Goal: Task Accomplishment & Management: Manage account settings

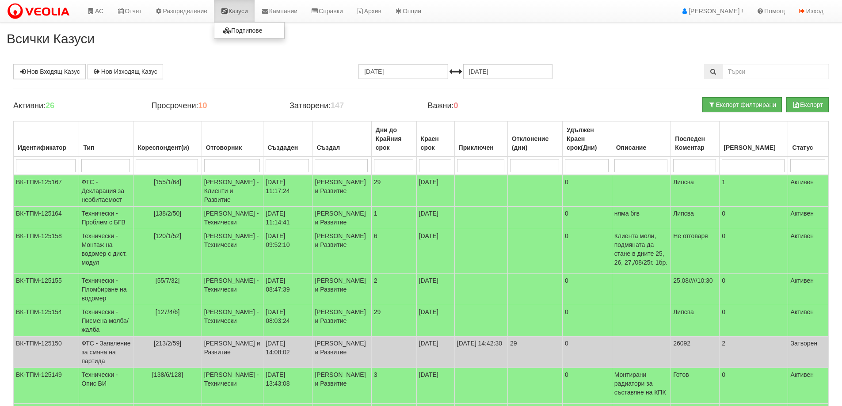
click at [241, 11] on link "Казуси" at bounding box center [234, 11] width 41 height 22
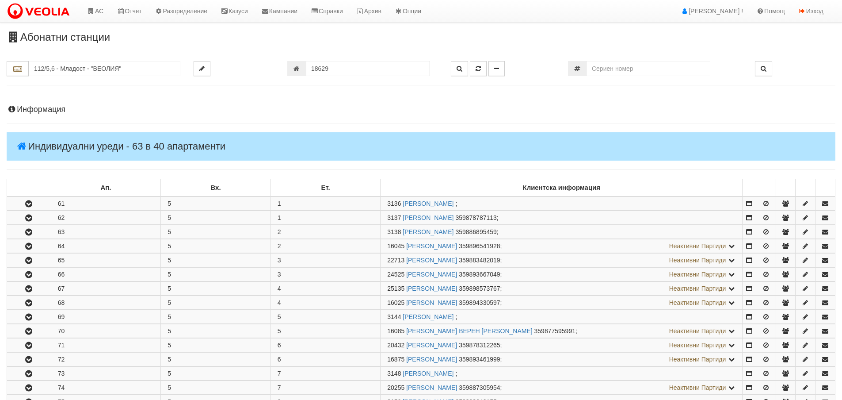
click at [60, 61] on input "112/5,6 - Младост - "ВЕОЛИЯ"" at bounding box center [105, 68] width 152 height 15
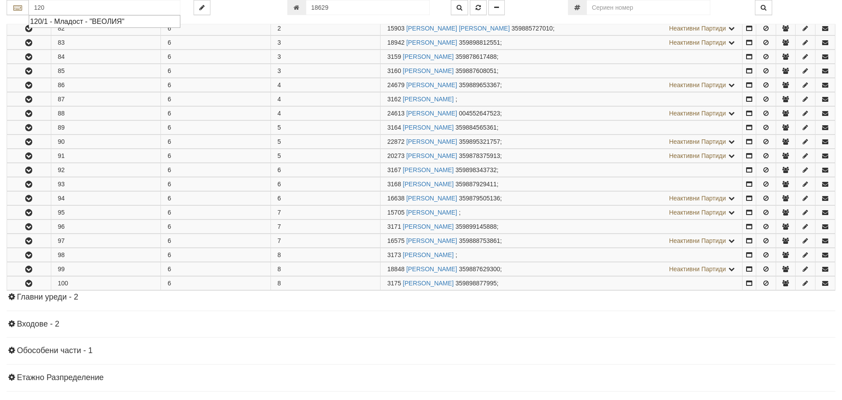
click at [66, 21] on div "120/1 - Младост - "ВЕОЛИЯ"" at bounding box center [104, 21] width 149 height 10
type input "120/1 - Младост - "ВЕОЛИЯ""
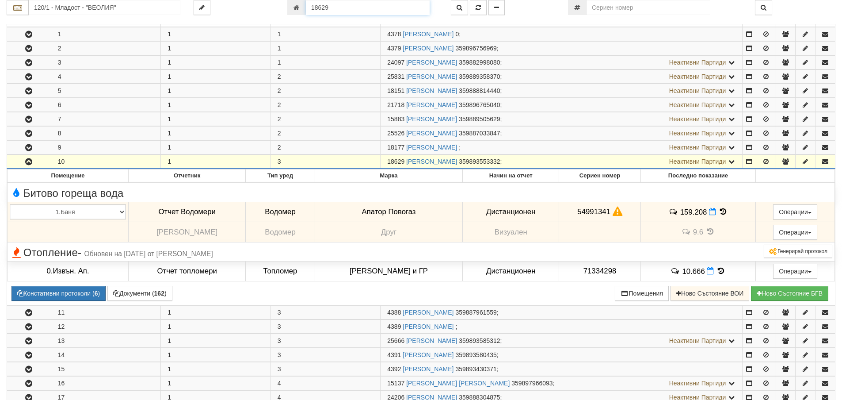
scroll to position [168, 0]
drag, startPoint x: 335, startPoint y: 7, endPoint x: 307, endPoint y: 9, distance: 27.9
click at [307, 9] on input "18629" at bounding box center [368, 7] width 124 height 15
click at [88, 3] on input "120/1 - Младост - "ВЕОЛИЯ"" at bounding box center [105, 7] width 152 height 15
click at [96, 21] on div "120/1 - Младост - "ВЕОЛИЯ"" at bounding box center [104, 21] width 149 height 10
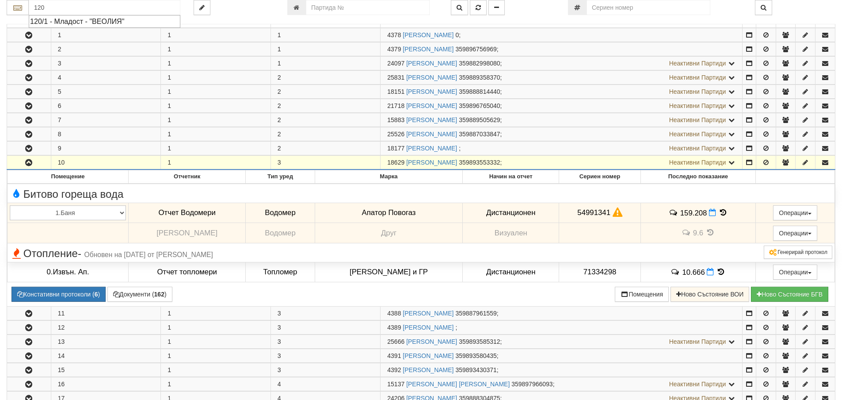
type input "120/1 - Младост - "ВЕОЛИЯ""
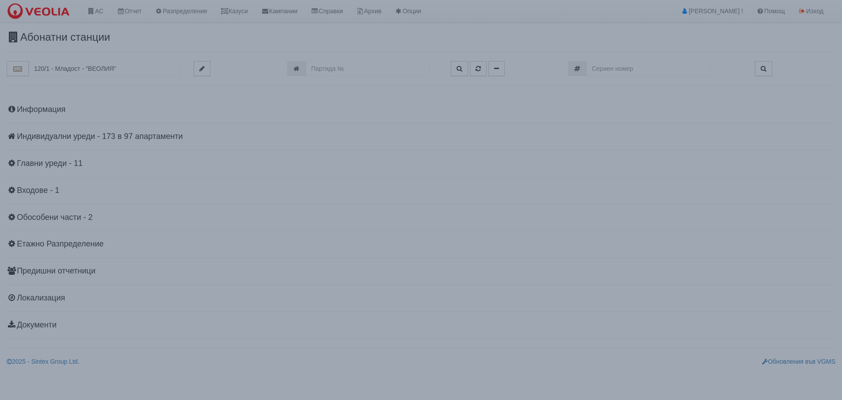
scroll to position [0, 0]
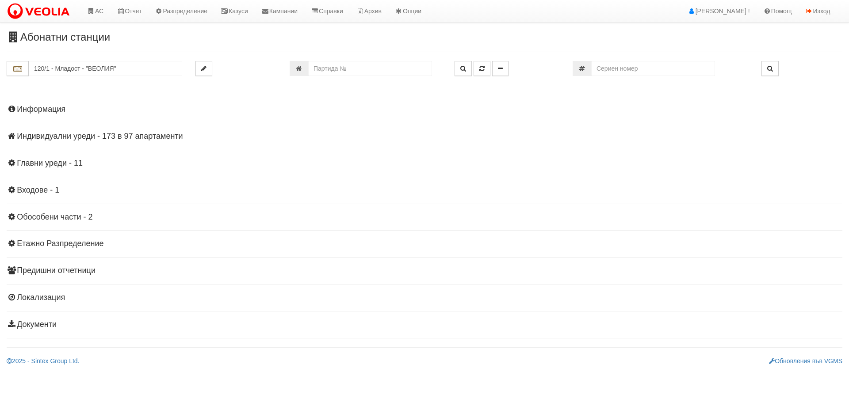
click at [94, 140] on h4 "Индивидуални уреди - 173 в 97 апартаменти" at bounding box center [425, 136] width 836 height 9
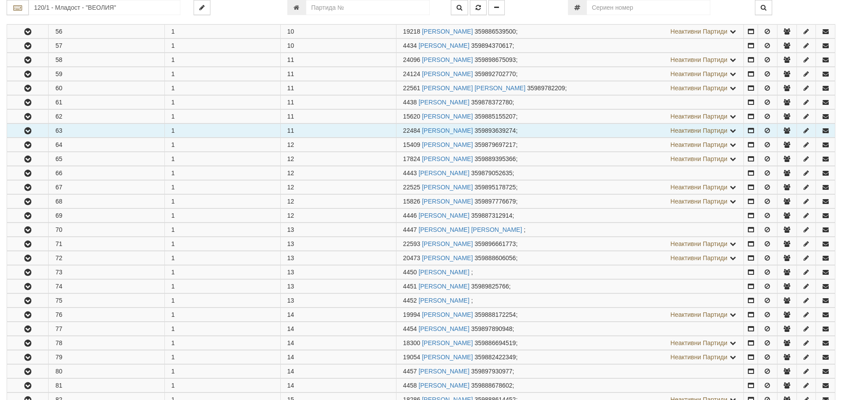
scroll to position [796, 0]
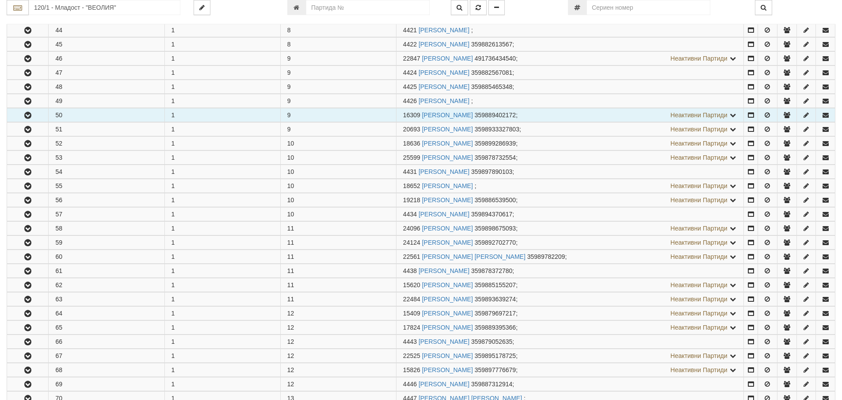
click at [25, 115] on icon "button" at bounding box center [28, 115] width 11 height 6
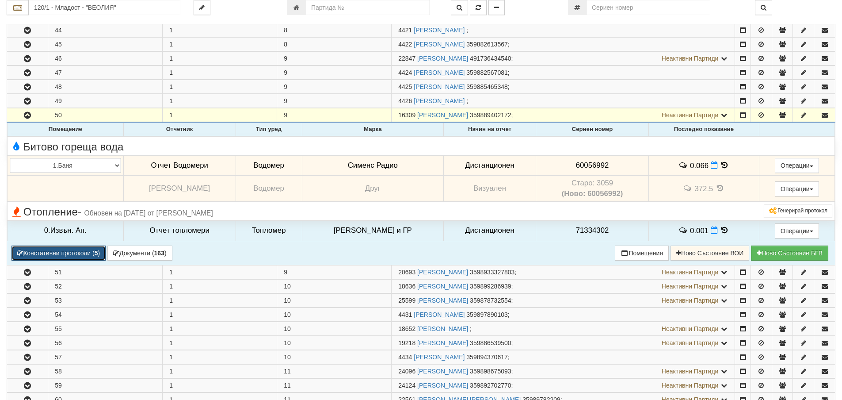
click at [45, 254] on button "Констативни протоколи ( 5 )" at bounding box center [58, 252] width 94 height 15
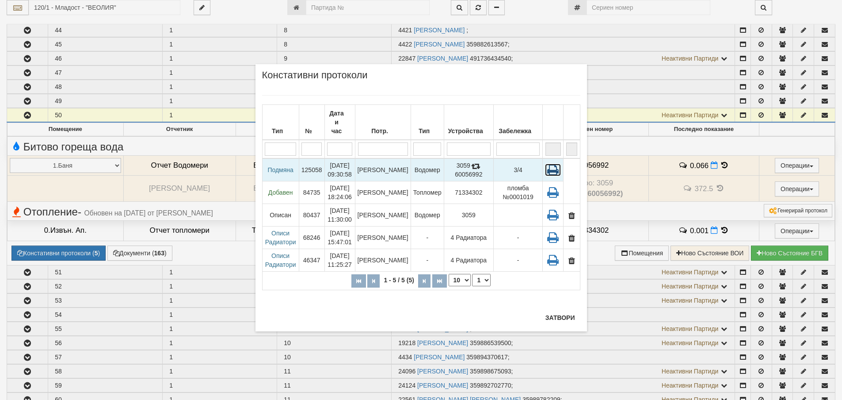
click at [553, 164] on icon at bounding box center [553, 170] width 16 height 12
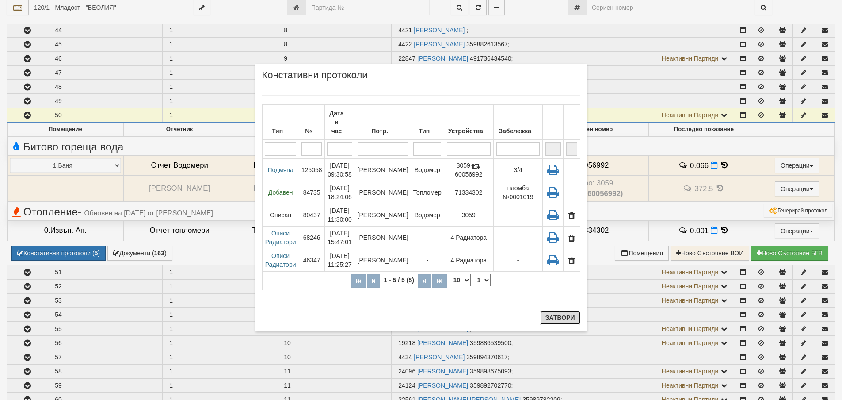
click at [557, 324] on button "Затвори" at bounding box center [560, 317] width 40 height 14
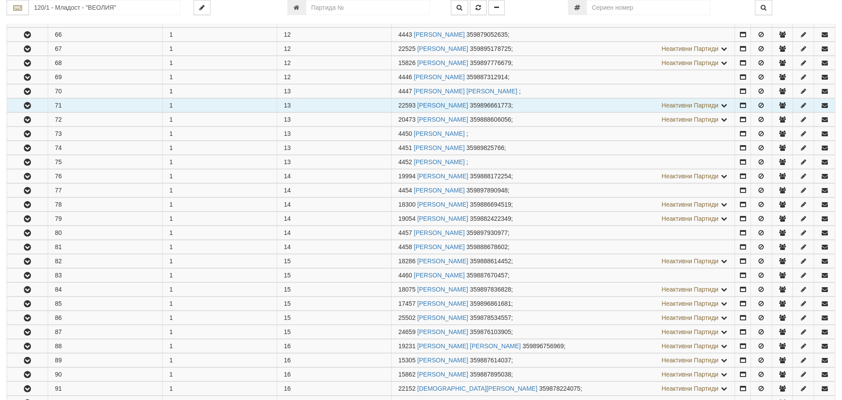
scroll to position [1238, 0]
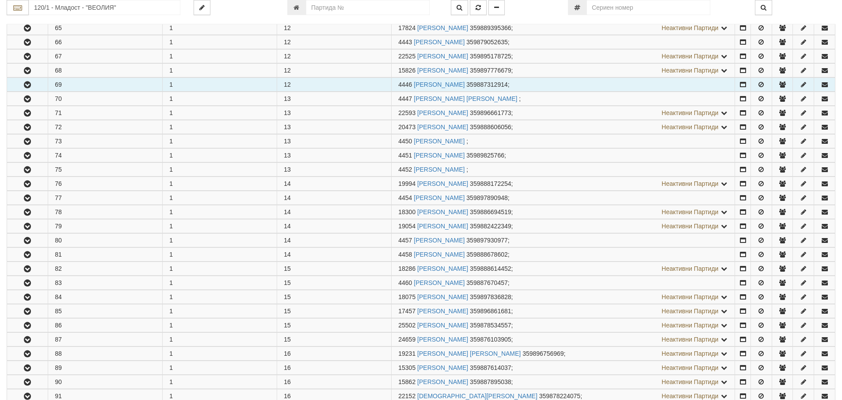
click at [27, 85] on icon "button" at bounding box center [27, 85] width 11 height 6
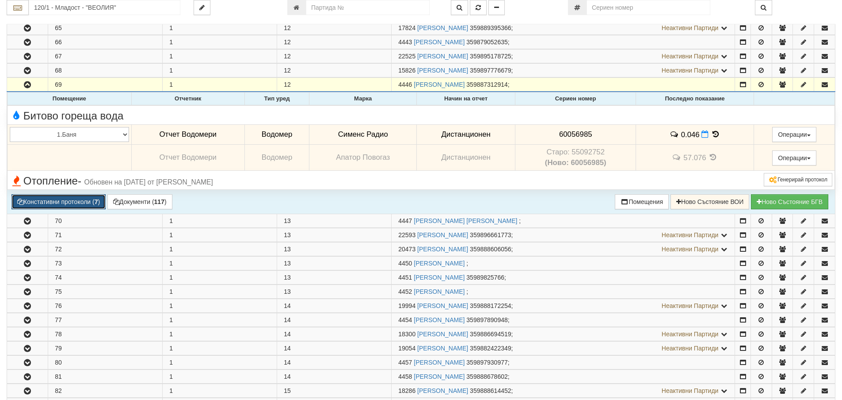
click at [84, 201] on button "Констативни протоколи ( 7 )" at bounding box center [58, 201] width 94 height 15
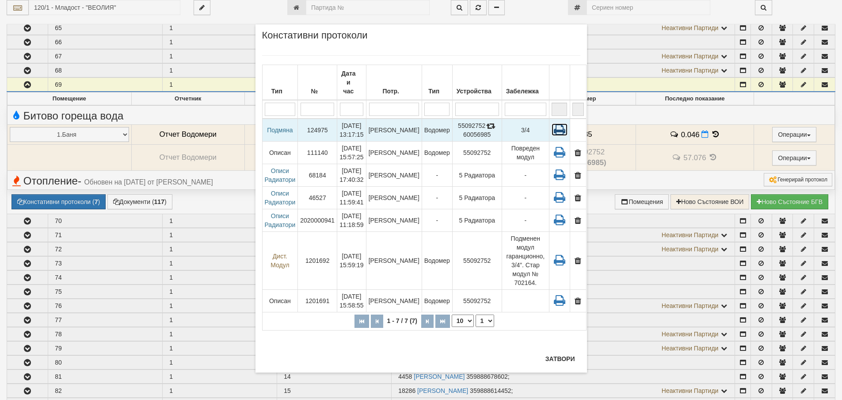
click at [552, 123] on icon at bounding box center [560, 129] width 16 height 12
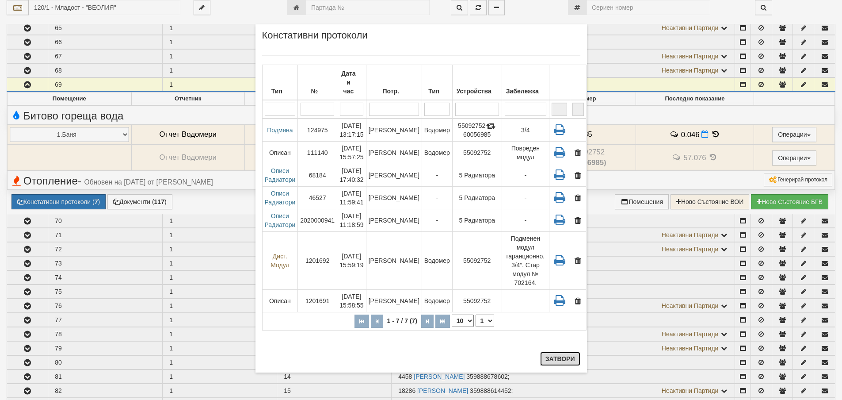
click at [558, 359] on button "Затвори" at bounding box center [560, 359] width 40 height 14
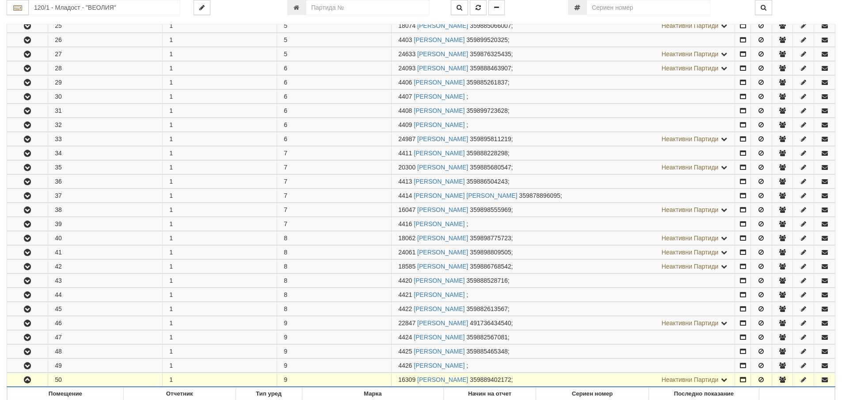
scroll to position [531, 0]
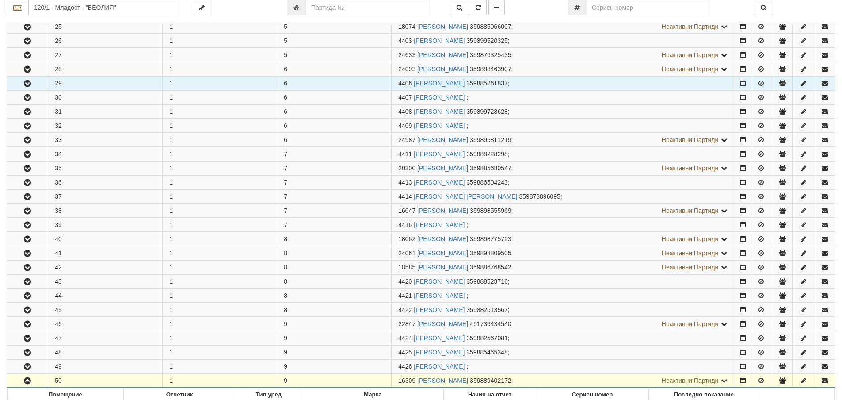
click at [29, 85] on icon "button" at bounding box center [27, 83] width 11 height 6
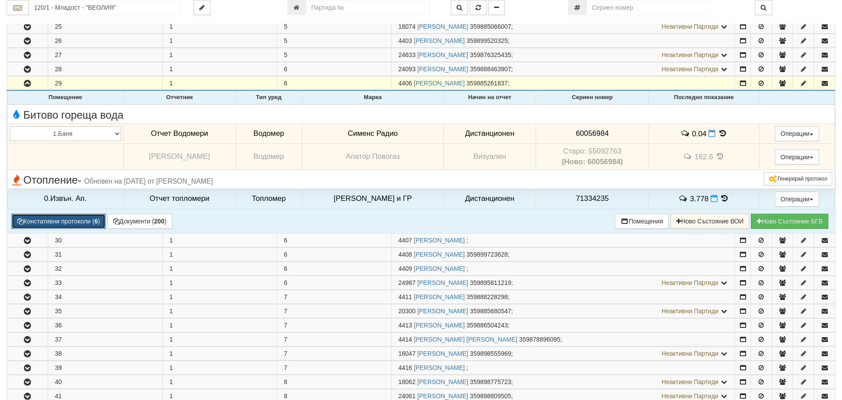
click at [79, 219] on button "Констативни протоколи ( 6 )" at bounding box center [58, 221] width 94 height 15
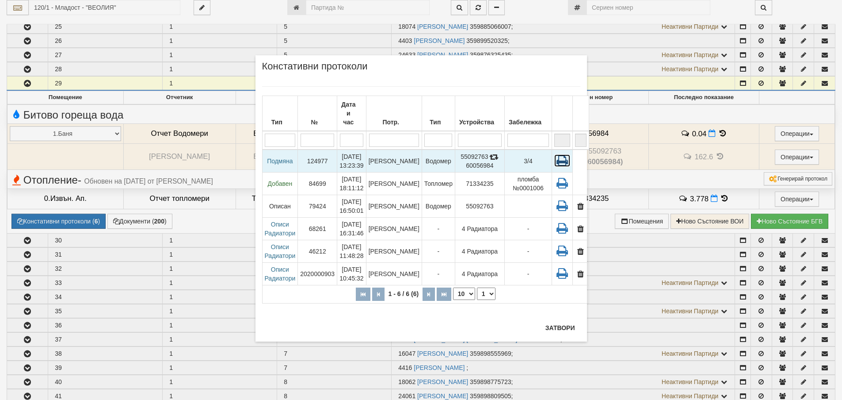
click at [554, 154] on icon at bounding box center [562, 160] width 16 height 12
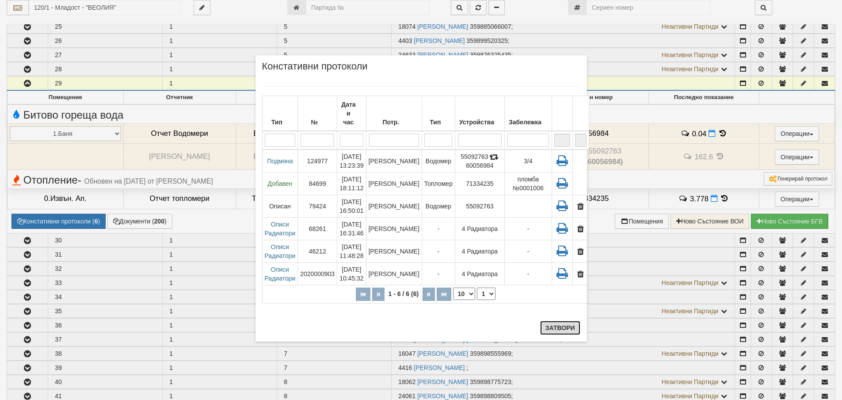
click at [556, 332] on button "Затвори" at bounding box center [560, 328] width 40 height 14
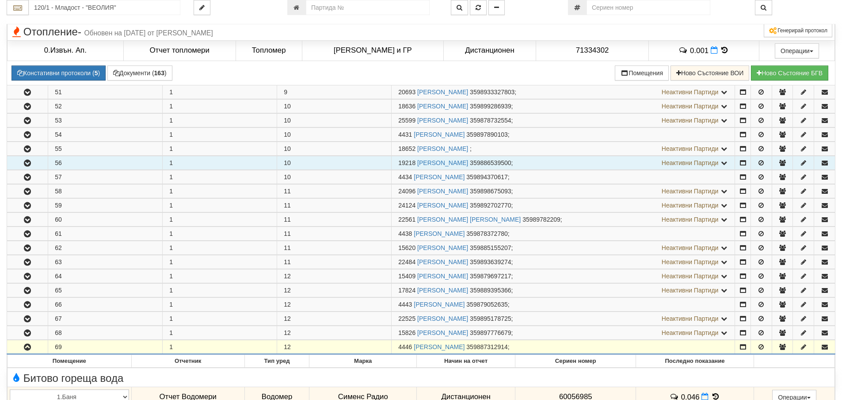
scroll to position [1105, 0]
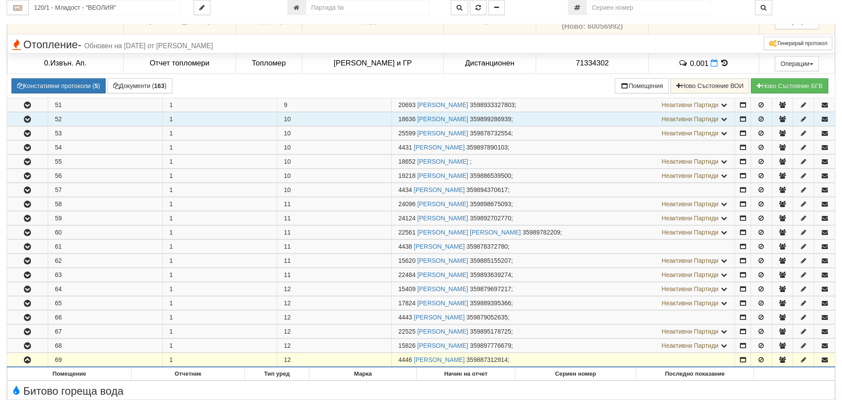
click at [28, 116] on icon "button" at bounding box center [27, 119] width 11 height 6
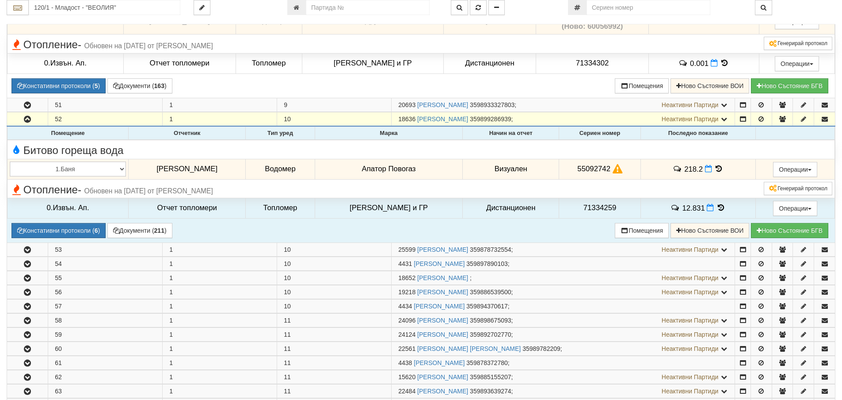
click at [714, 167] on icon at bounding box center [719, 169] width 10 height 8
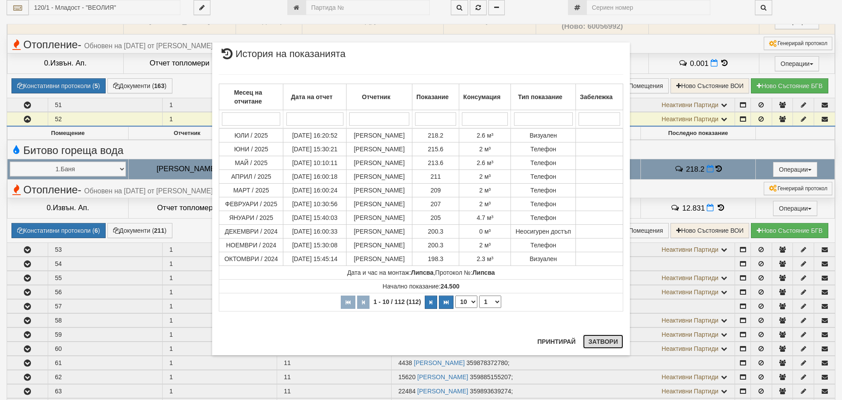
click at [600, 344] on button "Затвори" at bounding box center [603, 341] width 40 height 14
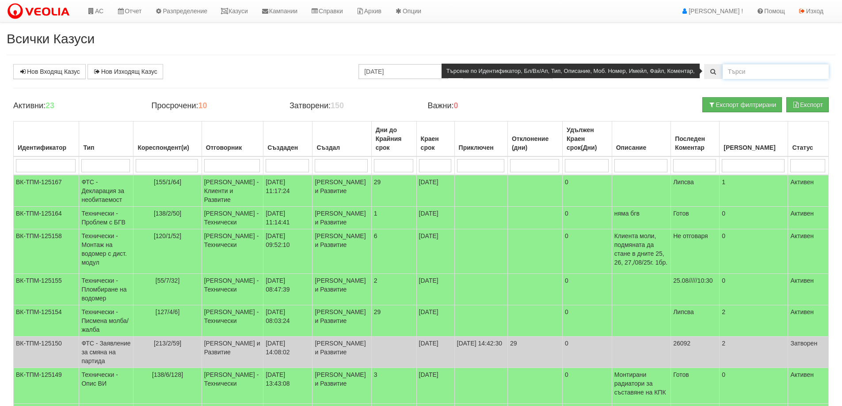
click at [736, 69] on input "text" at bounding box center [776, 71] width 106 height 15
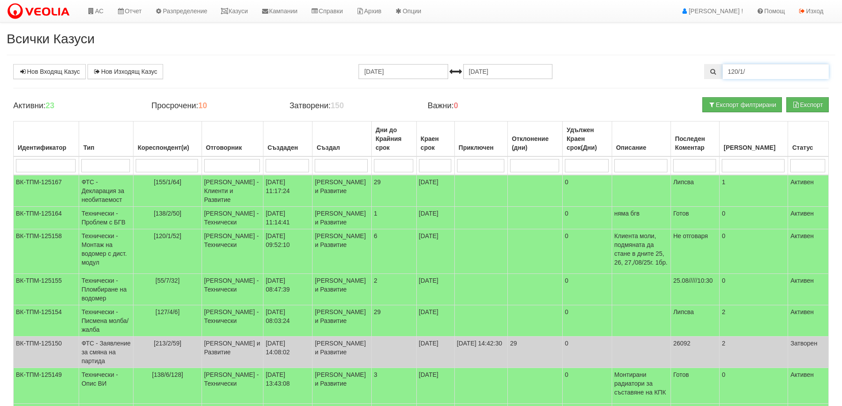
type input "120/1/"
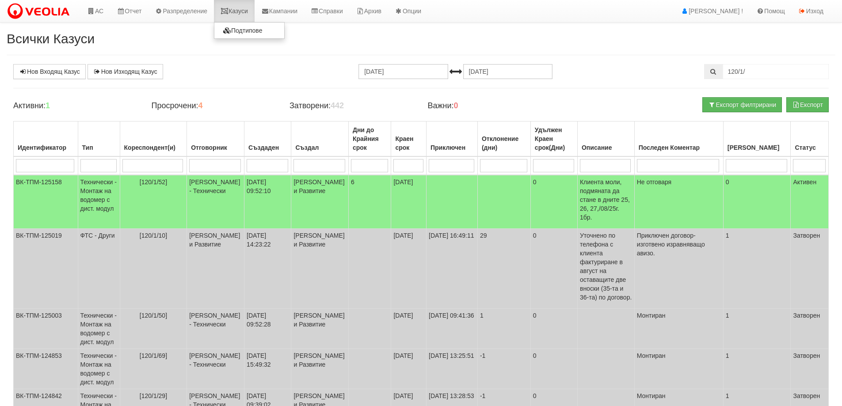
click at [246, 13] on link "Казуси" at bounding box center [234, 11] width 41 height 22
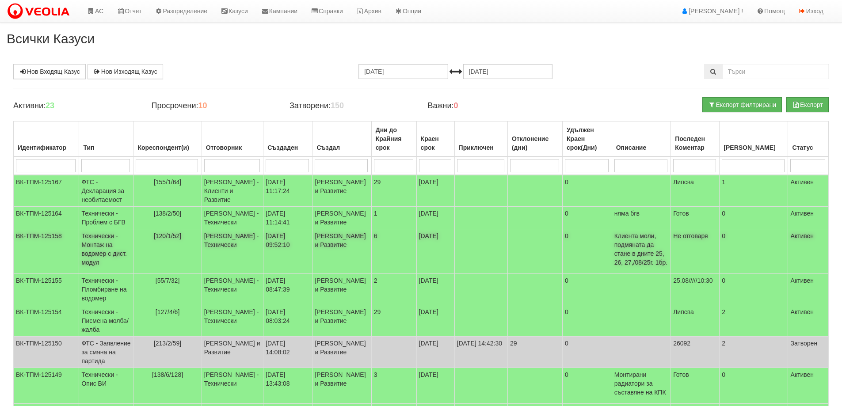
click at [112, 257] on td "Технически - Монтаж на водомер с дист. модул" at bounding box center [106, 251] width 54 height 45
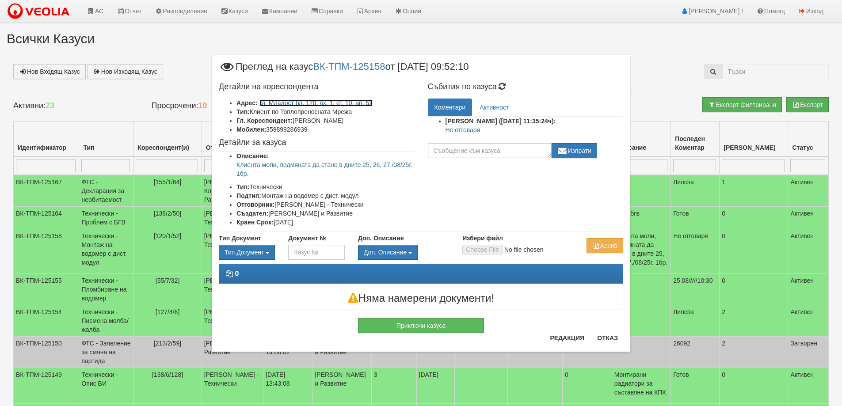
click at [344, 102] on link "кв. Младост бл. 120, вх. 1, ет. 10, ап. 52" at bounding box center [317, 102] width 114 height 7
click at [612, 338] on button "Отказ" at bounding box center [607, 338] width 31 height 14
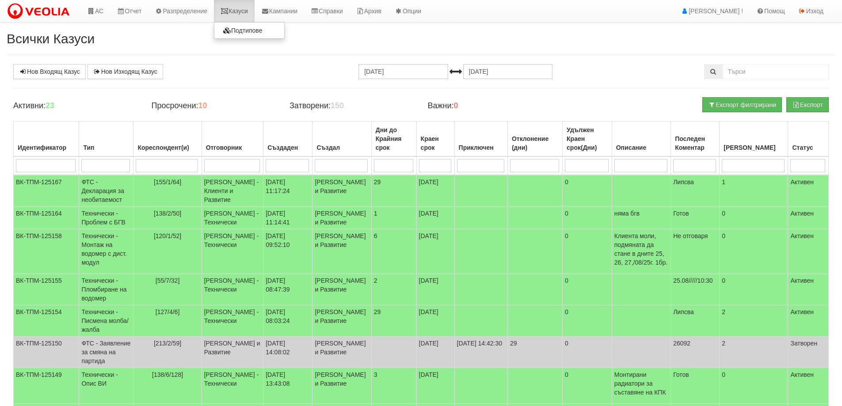
click at [249, 9] on link "Казуси" at bounding box center [234, 11] width 41 height 22
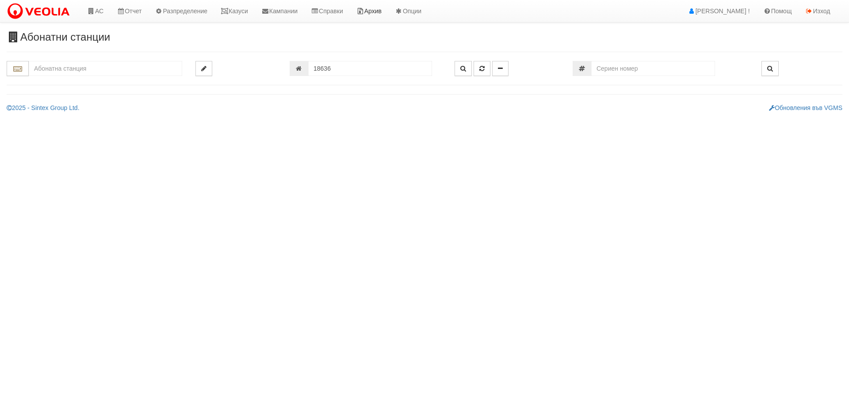
type input "120/1 - "[PERSON_NAME] [GEOGRAPHIC_DATA] " ЕАД"
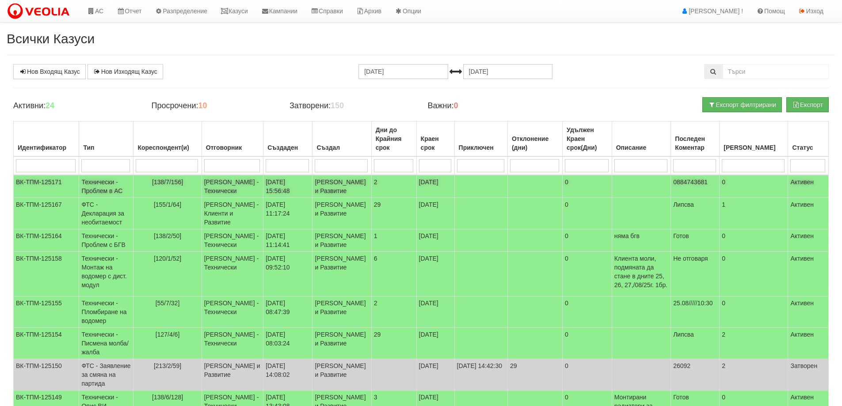
click at [100, 189] on td "Технически - Проблем в АС" at bounding box center [106, 186] width 54 height 23
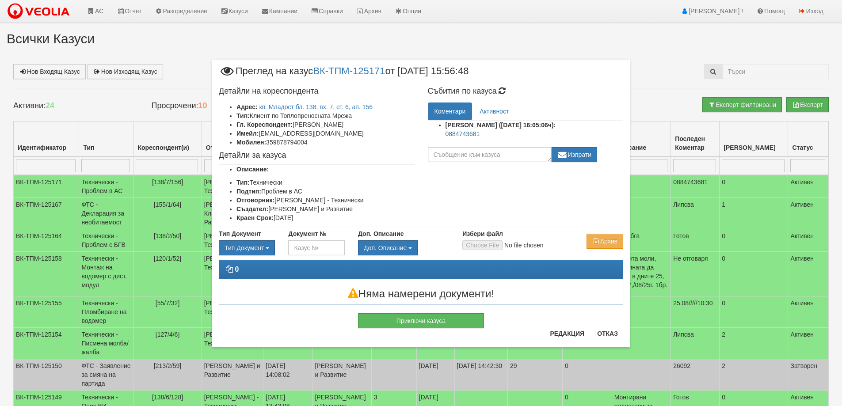
click at [604, 328] on div "Приключи казуса" at bounding box center [421, 317] width 418 height 24
click at [606, 333] on button "Отказ" at bounding box center [607, 334] width 31 height 14
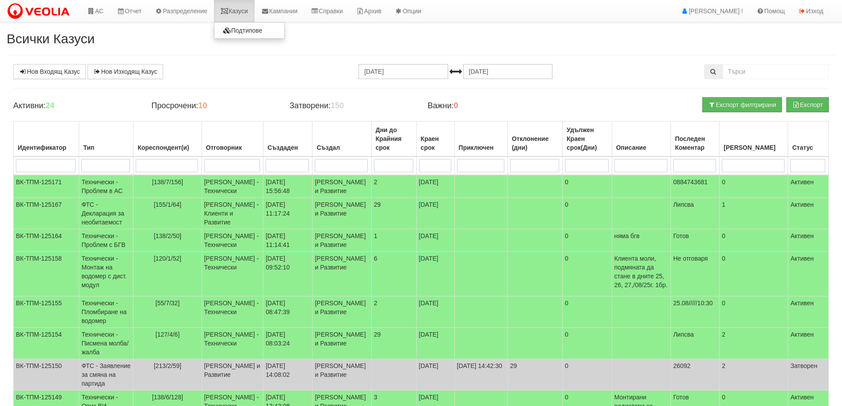
click at [245, 15] on link "Казуси" at bounding box center [234, 11] width 41 height 22
